Goal: Task Accomplishment & Management: Manage account settings

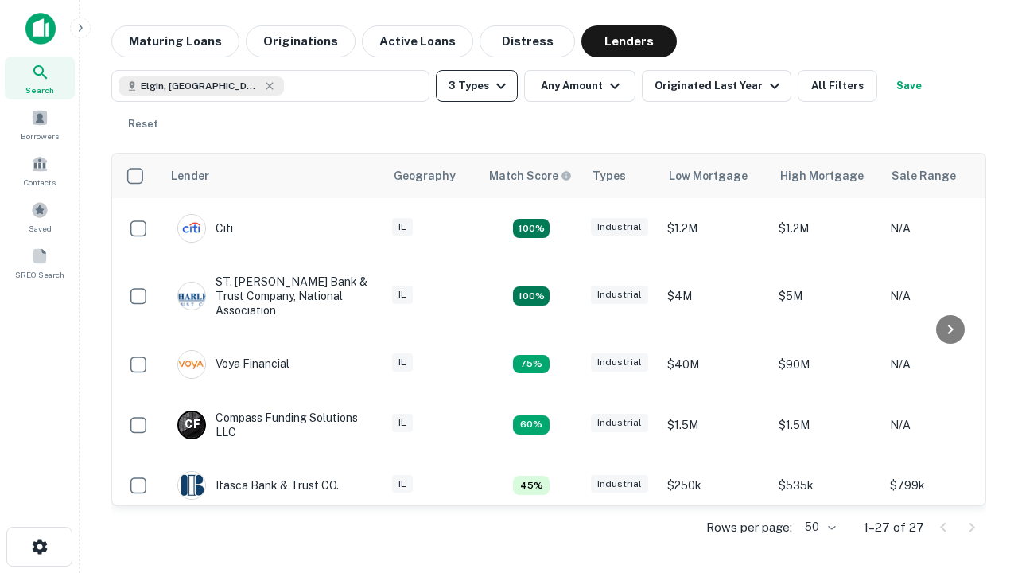
click at [476, 86] on button "3 Types" at bounding box center [477, 86] width 82 height 32
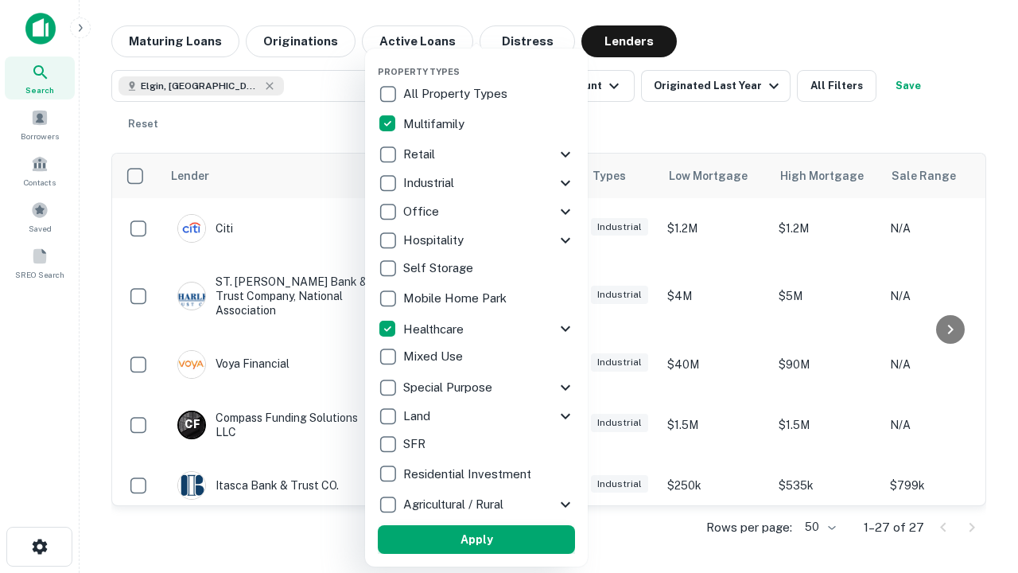
click at [476, 539] on button "Apply" at bounding box center [476, 539] width 197 height 29
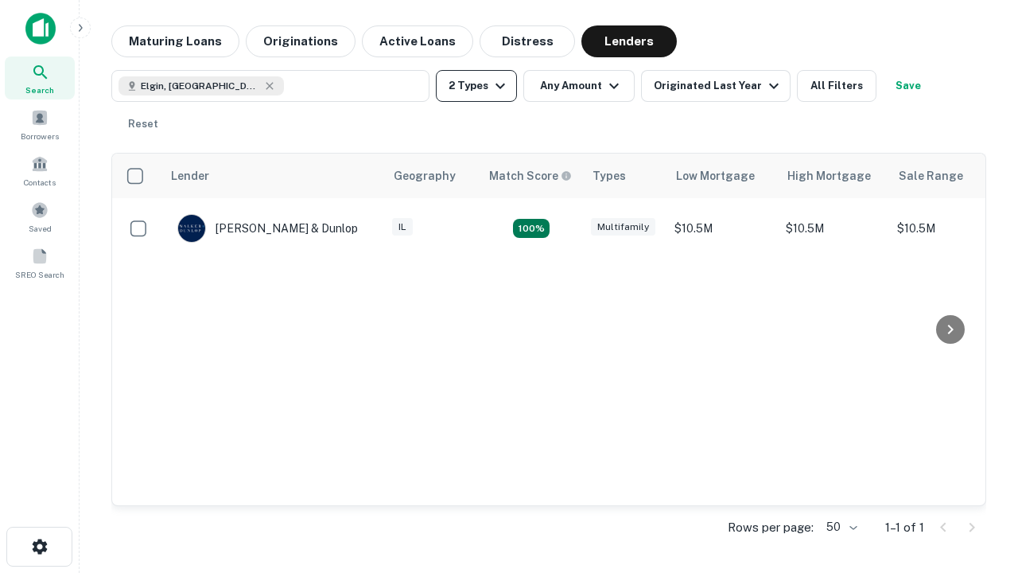
click at [476, 86] on button "2 Types" at bounding box center [476, 86] width 81 height 32
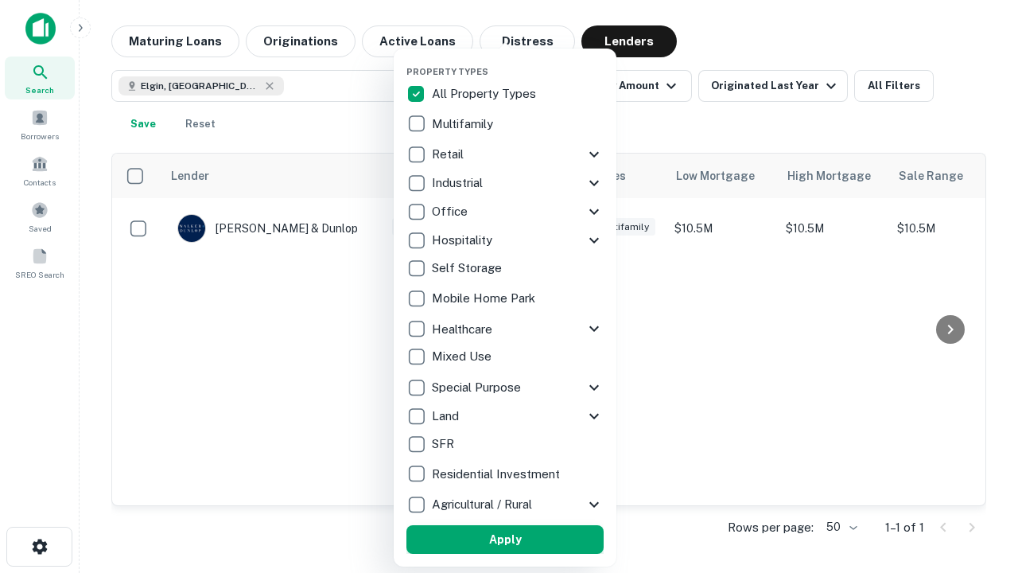
click at [505, 539] on button "Apply" at bounding box center [504, 539] width 197 height 29
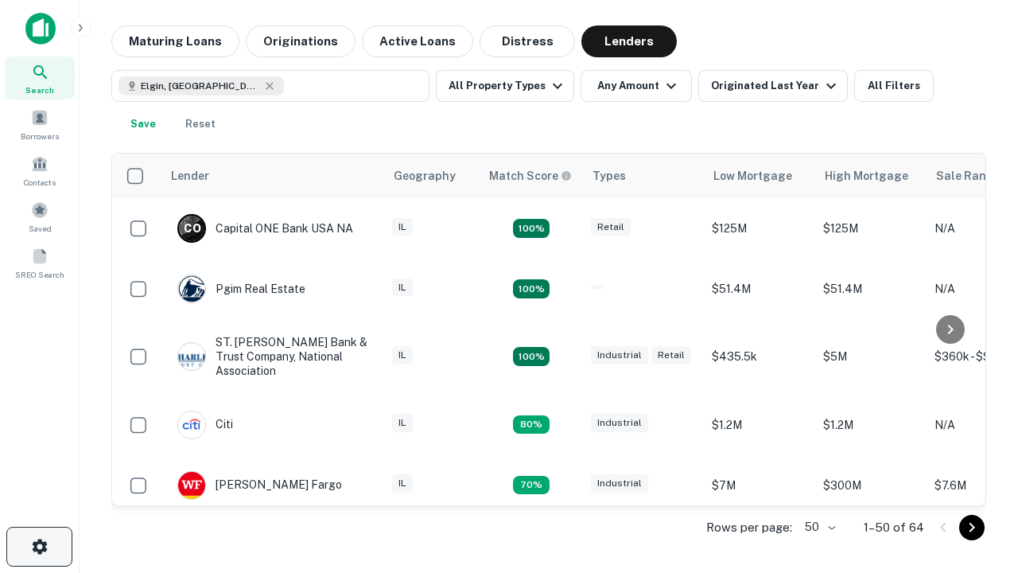
click at [39, 546] on icon "button" at bounding box center [39, 546] width 19 height 19
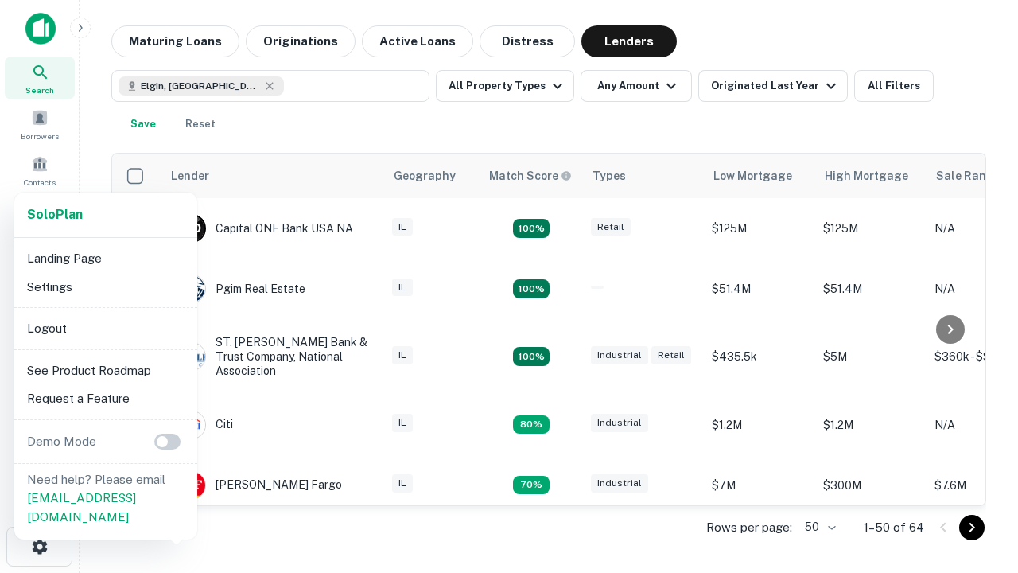
click at [105, 328] on li "Logout" at bounding box center [106, 328] width 170 height 29
